Goal: Information Seeking & Learning: Learn about a topic

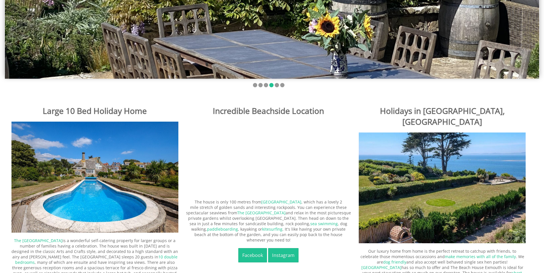
scroll to position [229, 0]
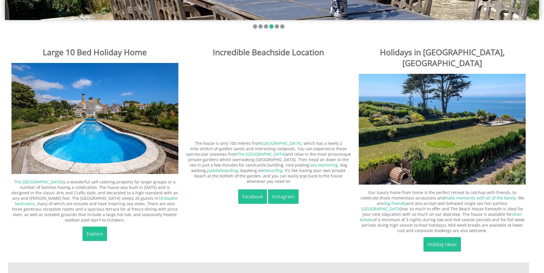
click at [73, 131] on img at bounding box center [94, 118] width 167 height 111
click at [94, 227] on link "Explore" at bounding box center [95, 234] width 24 height 14
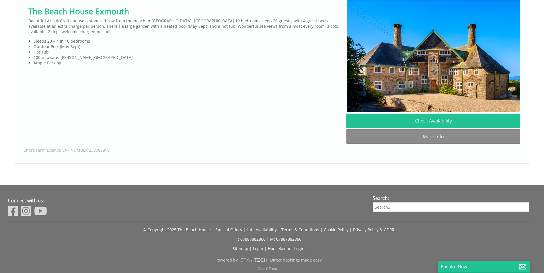
scroll to position [393, 0]
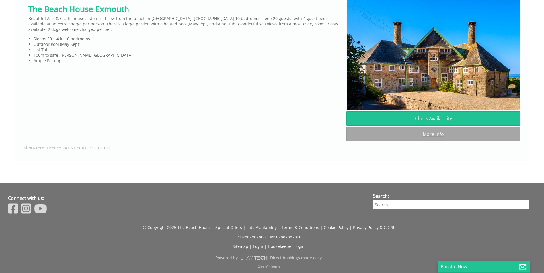
click at [403, 136] on link "More Info" at bounding box center [433, 134] width 174 height 14
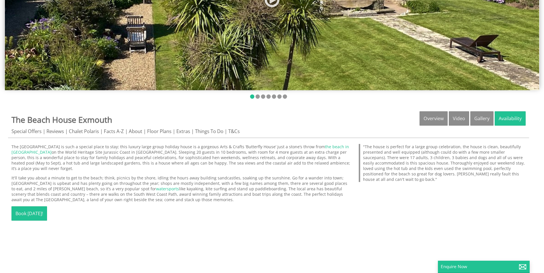
scroll to position [229, 0]
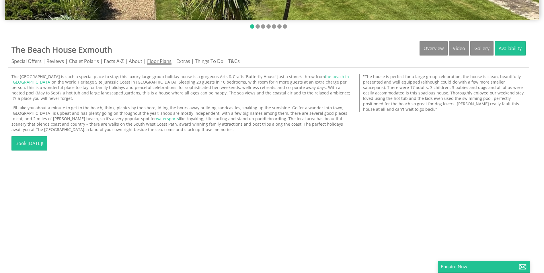
click at [156, 61] on link "Floor Plans" at bounding box center [159, 61] width 24 height 7
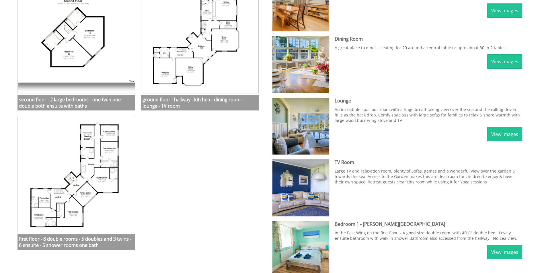
scroll to position [315, 0]
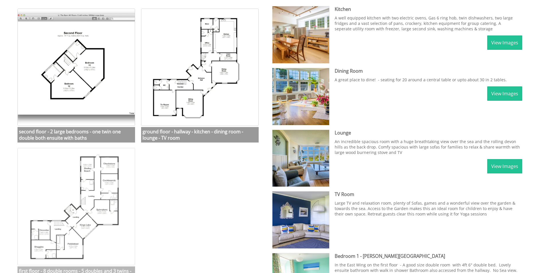
click at [26, 207] on img at bounding box center [75, 206] width 117 height 117
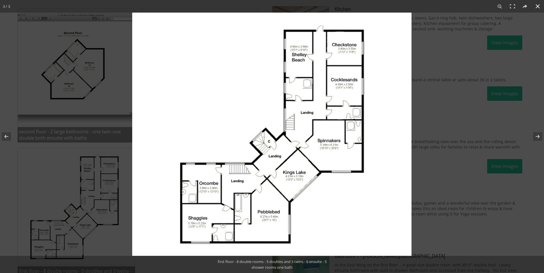
click at [426, 52] on div at bounding box center [404, 149] width 544 height 273
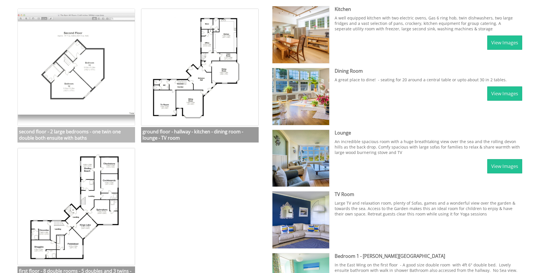
click at [87, 59] on img at bounding box center [75, 67] width 117 height 117
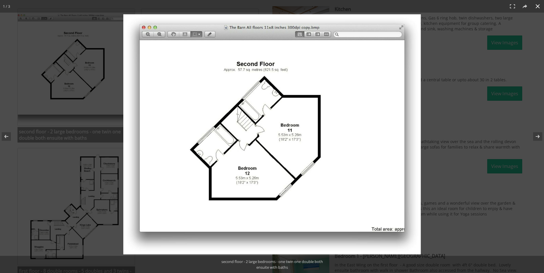
click at [109, 37] on div at bounding box center [272, 136] width 544 height 273
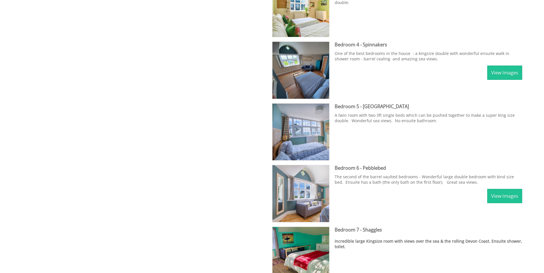
scroll to position [802, 0]
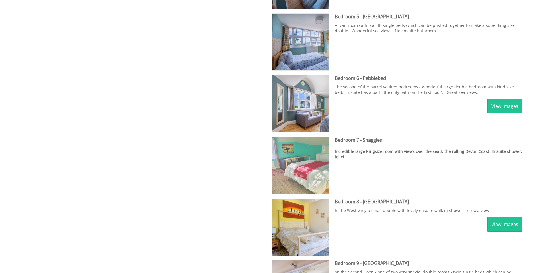
click at [315, 162] on img at bounding box center [300, 165] width 57 height 57
click at [306, 162] on img at bounding box center [300, 165] width 57 height 57
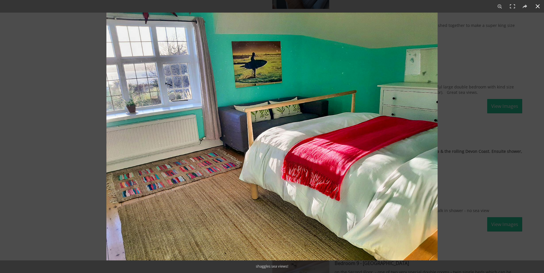
click at [456, 129] on div at bounding box center [378, 149] width 544 height 273
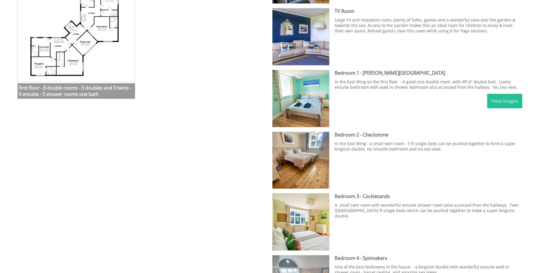
scroll to position [487, 0]
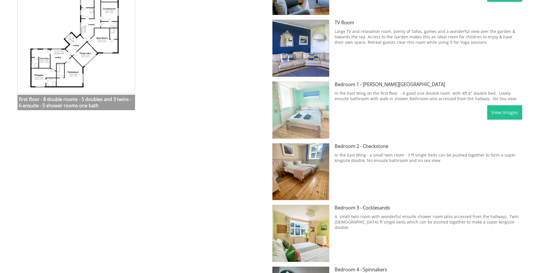
click at [300, 93] on img at bounding box center [300, 110] width 57 height 57
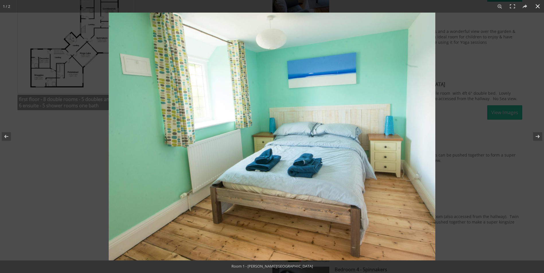
click at [454, 121] on div at bounding box center [381, 149] width 544 height 273
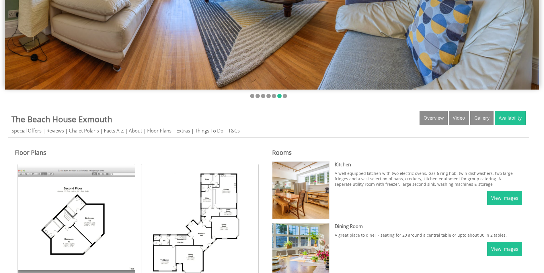
scroll to position [0, 0]
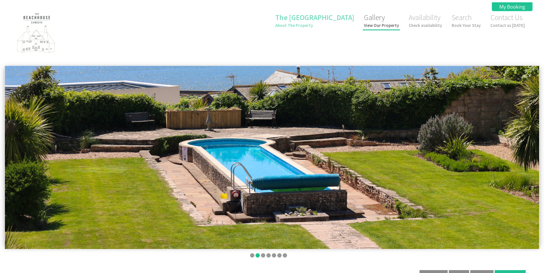
click at [389, 25] on small "View Our Property" at bounding box center [381, 25] width 35 height 5
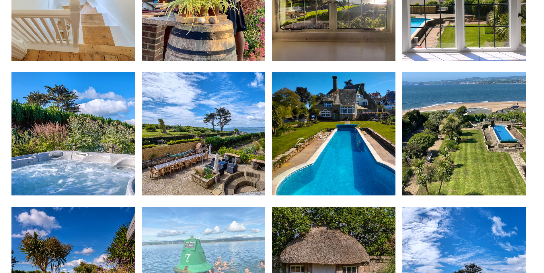
scroll to position [1948, 0]
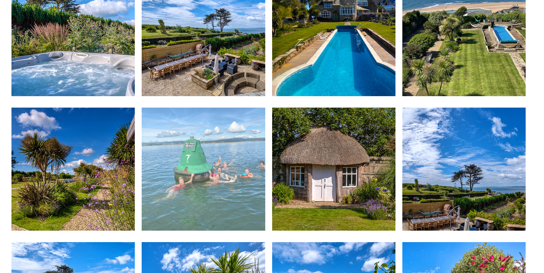
click at [194, 165] on img at bounding box center [203, 169] width 123 height 123
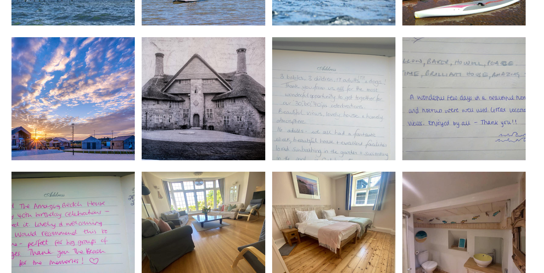
scroll to position [2693, 0]
click at [348, 109] on img at bounding box center [333, 98] width 123 height 123
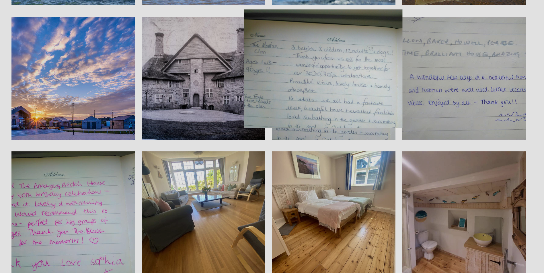
scroll to position [2722, 0]
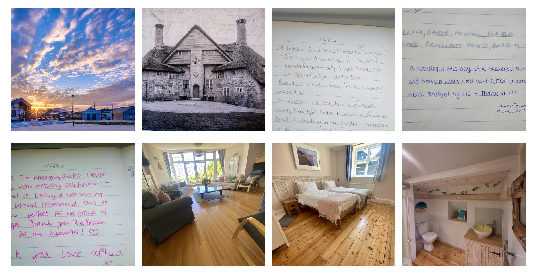
click at [314, 115] on img at bounding box center [333, 69] width 123 height 123
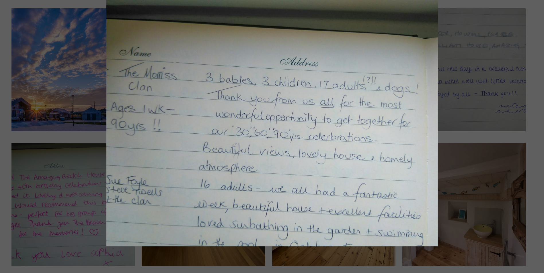
drag, startPoint x: 325, startPoint y: 141, endPoint x: 315, endPoint y: 132, distance: 14.2
click at [315, 132] on img at bounding box center [271, 123] width 331 height 248
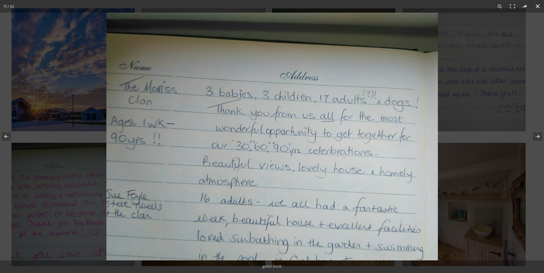
click at [482, 88] on div at bounding box center [378, 149] width 544 height 273
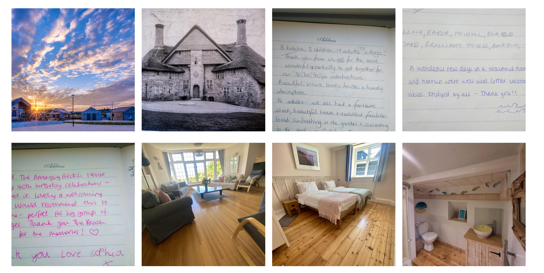
click at [472, 88] on img at bounding box center [463, 69] width 123 height 123
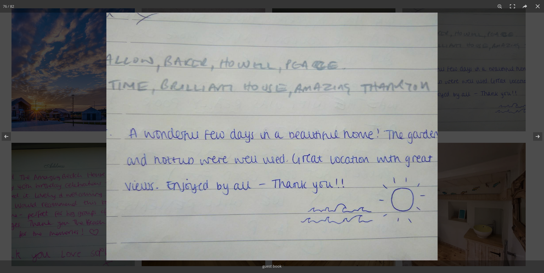
click at [468, 48] on div at bounding box center [378, 149] width 544 height 273
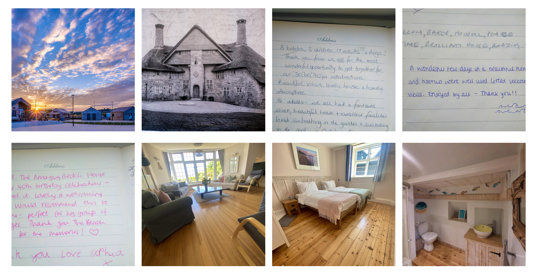
click at [66, 197] on img at bounding box center [72, 204] width 123 height 123
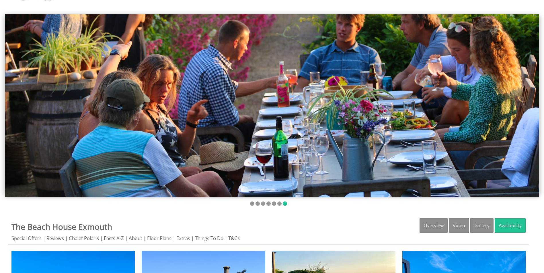
scroll to position [37, 0]
